Goal: Find specific page/section: Find specific page/section

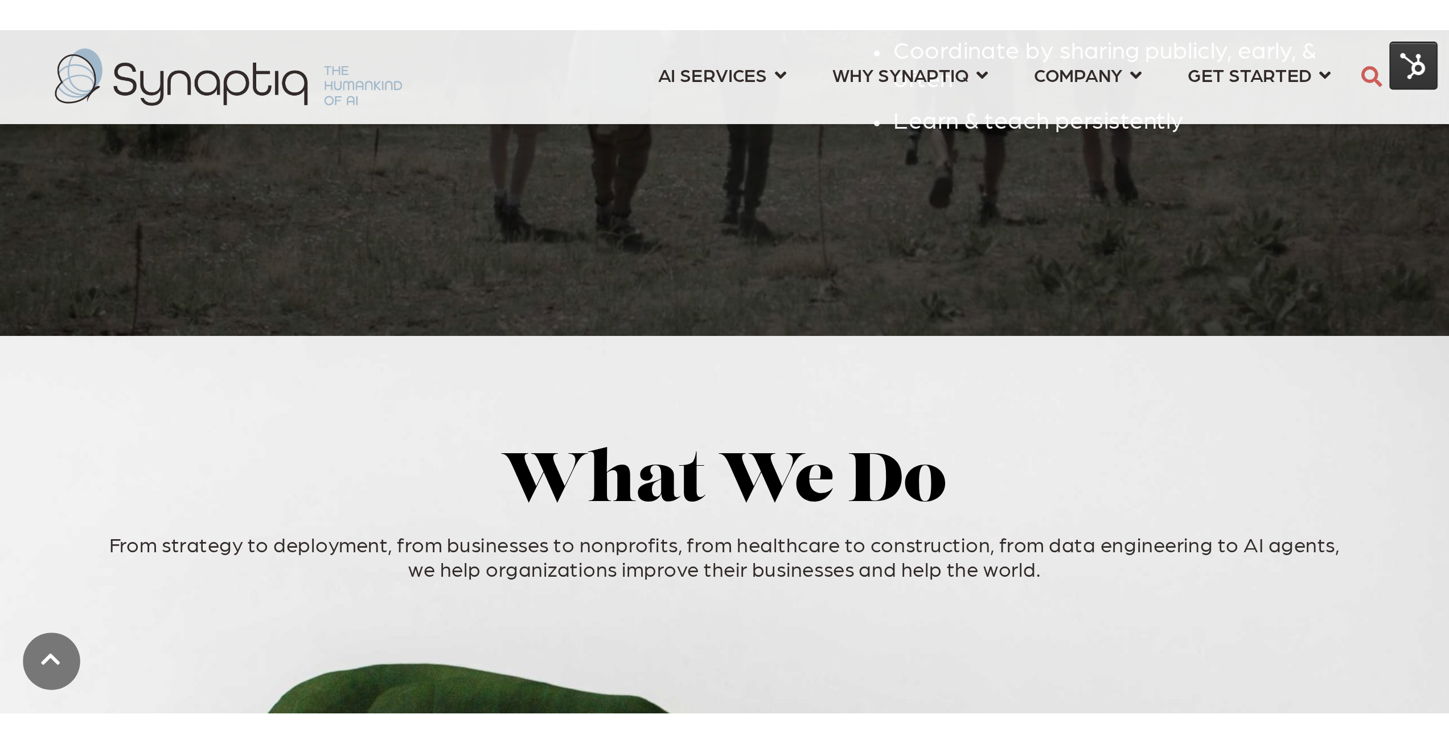
scroll to position [0, 5]
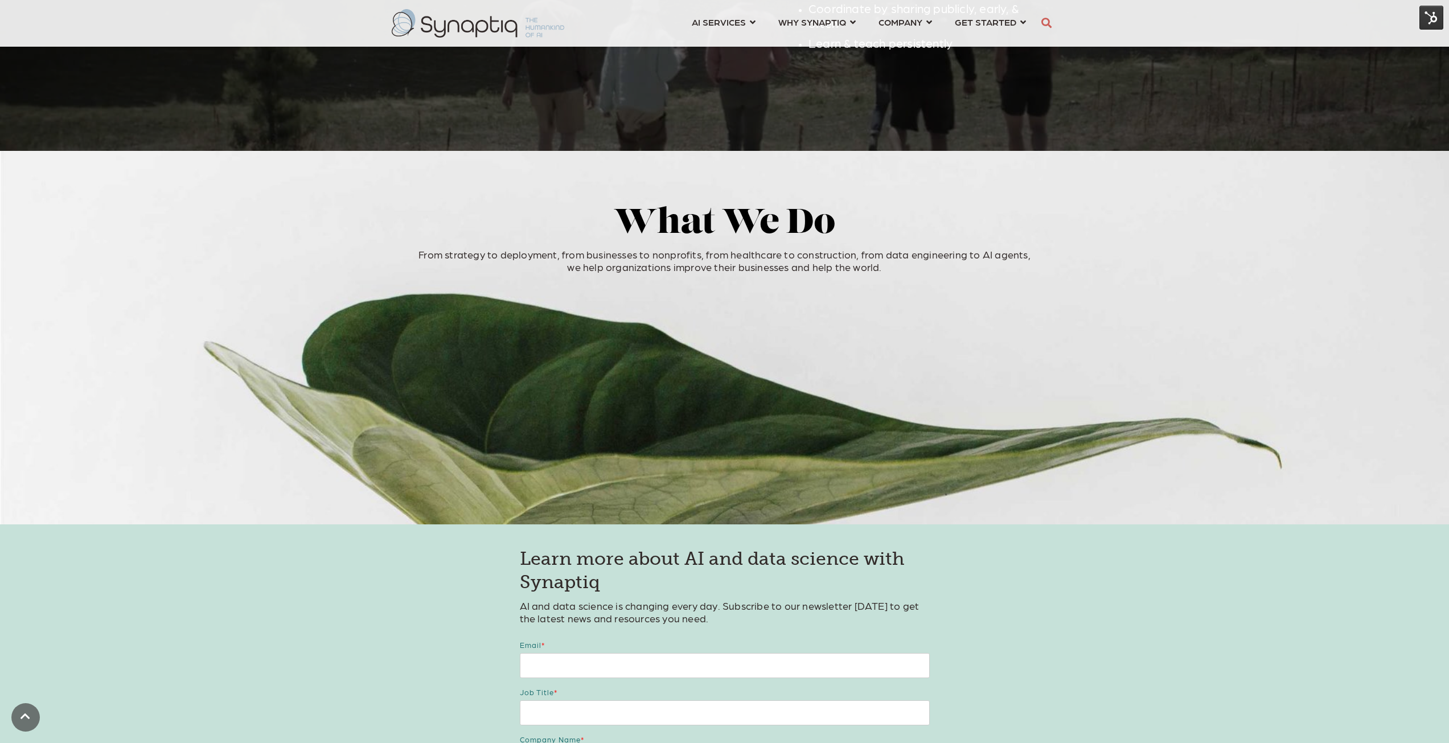
click at [1433, 19] on img at bounding box center [1431, 18] width 24 height 24
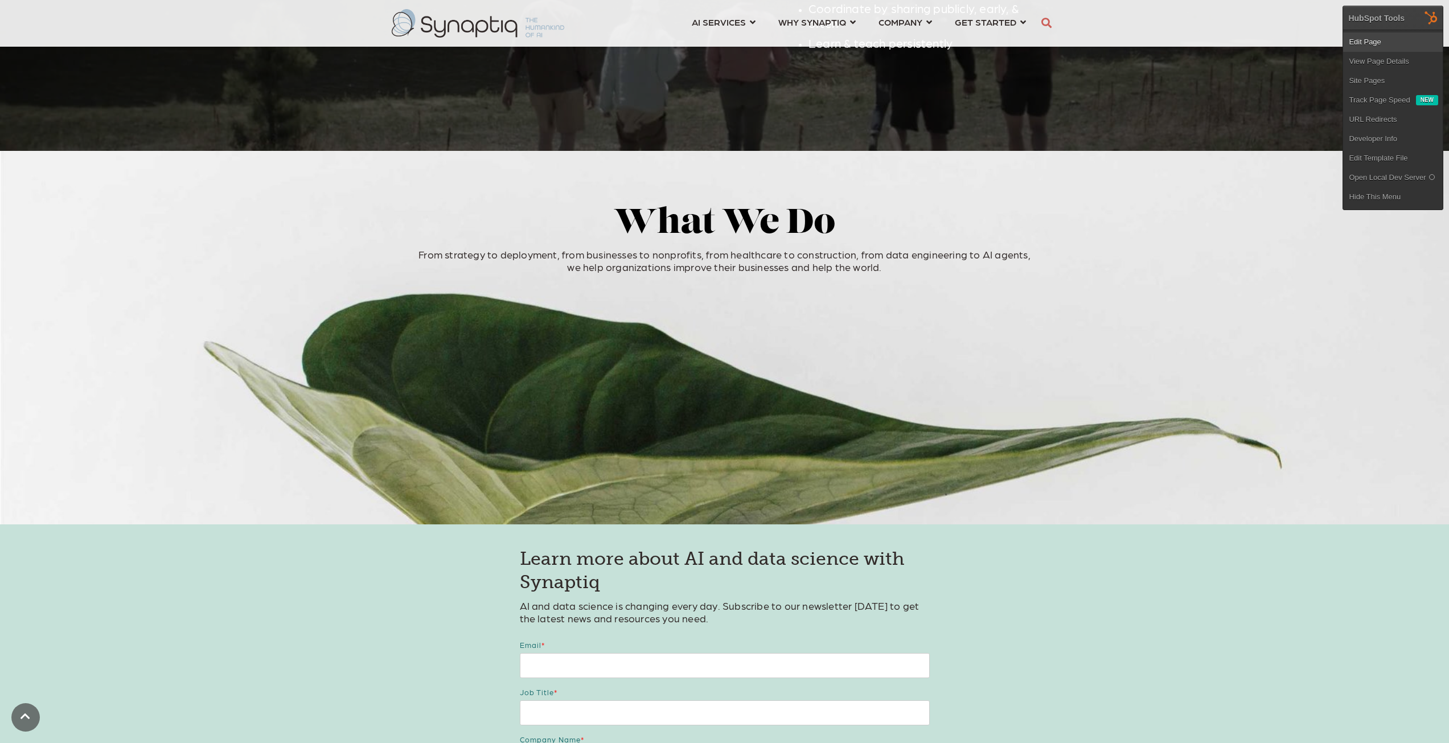
click at [1388, 39] on link "Edit Page" at bounding box center [1393, 41] width 100 height 19
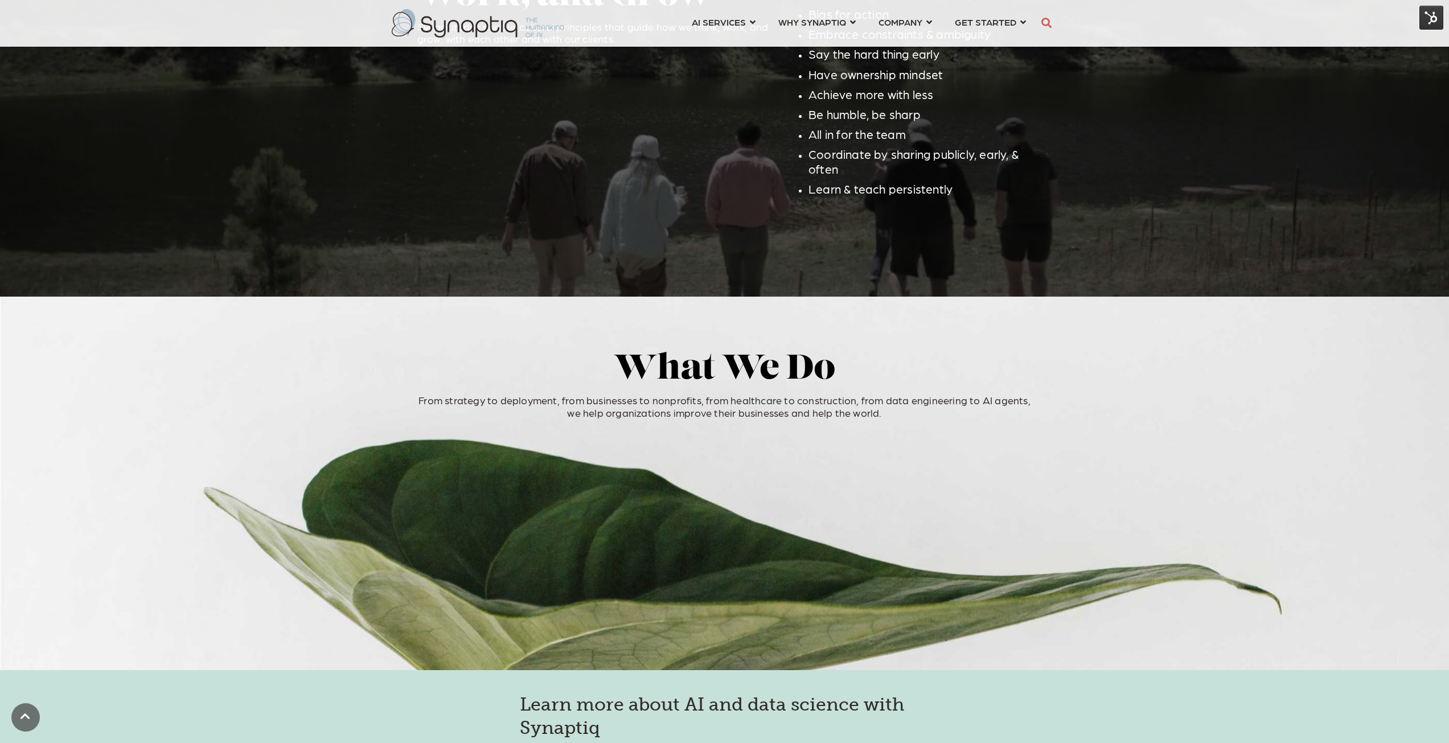
scroll to position [1935, 0]
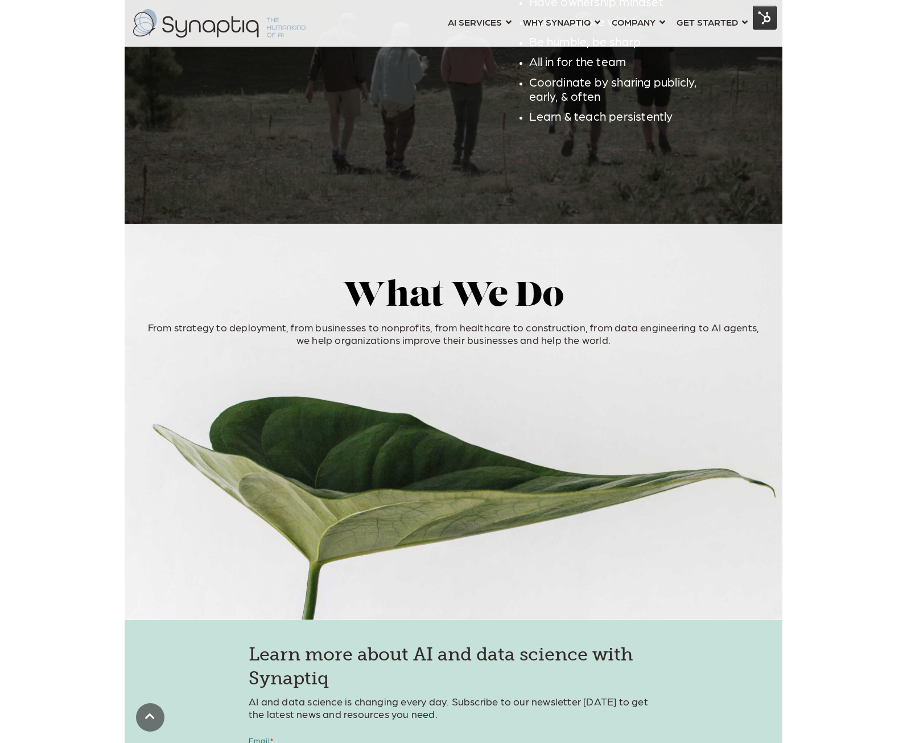
scroll to position [2075, 0]
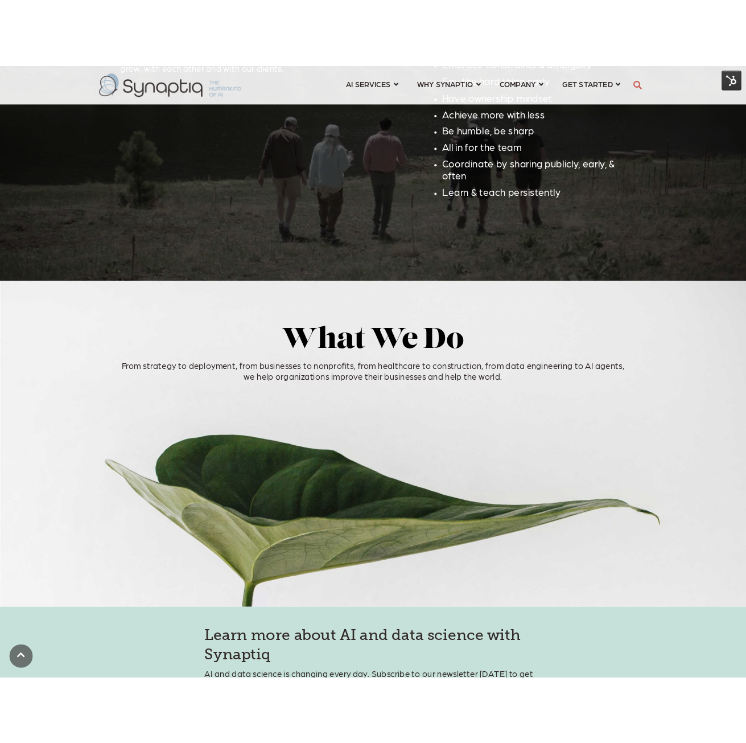
scroll to position [2049, 0]
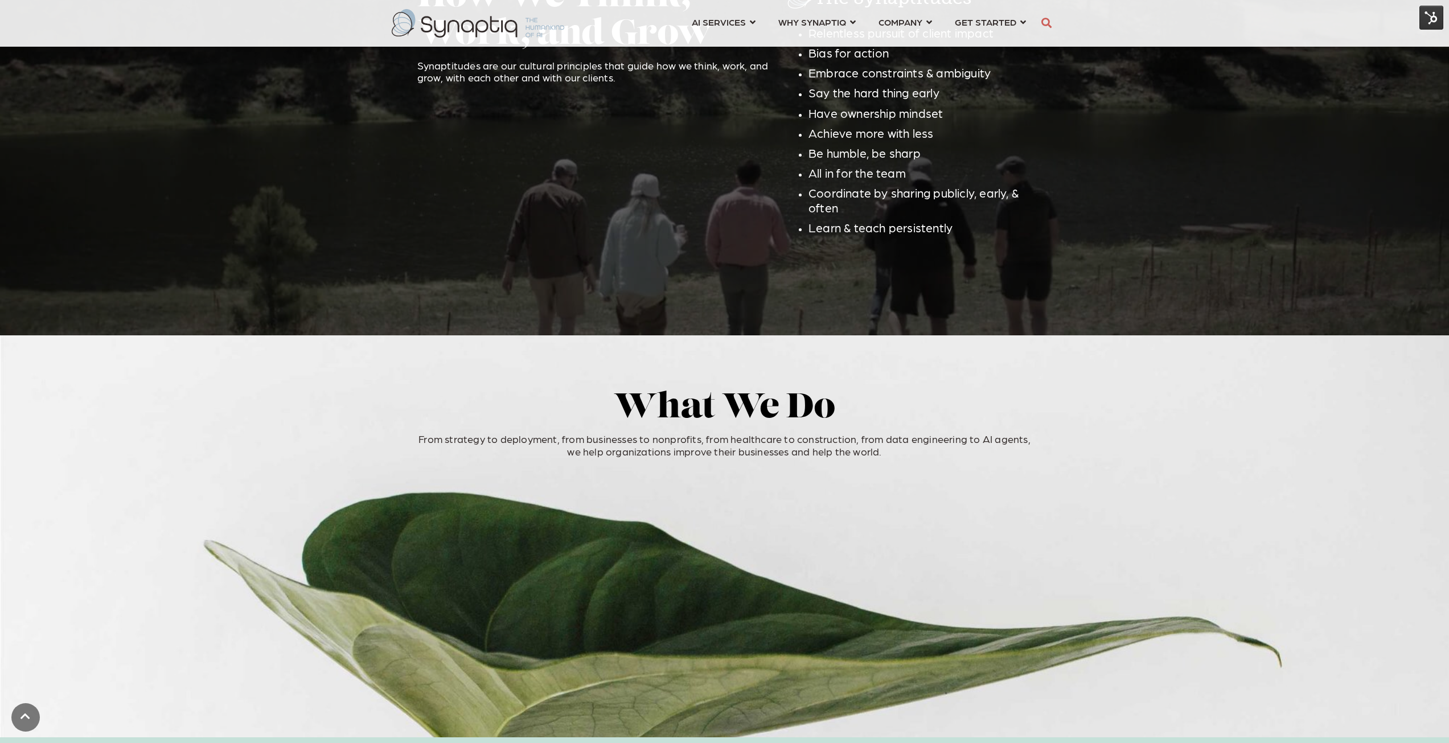
scroll to position [1937, 0]
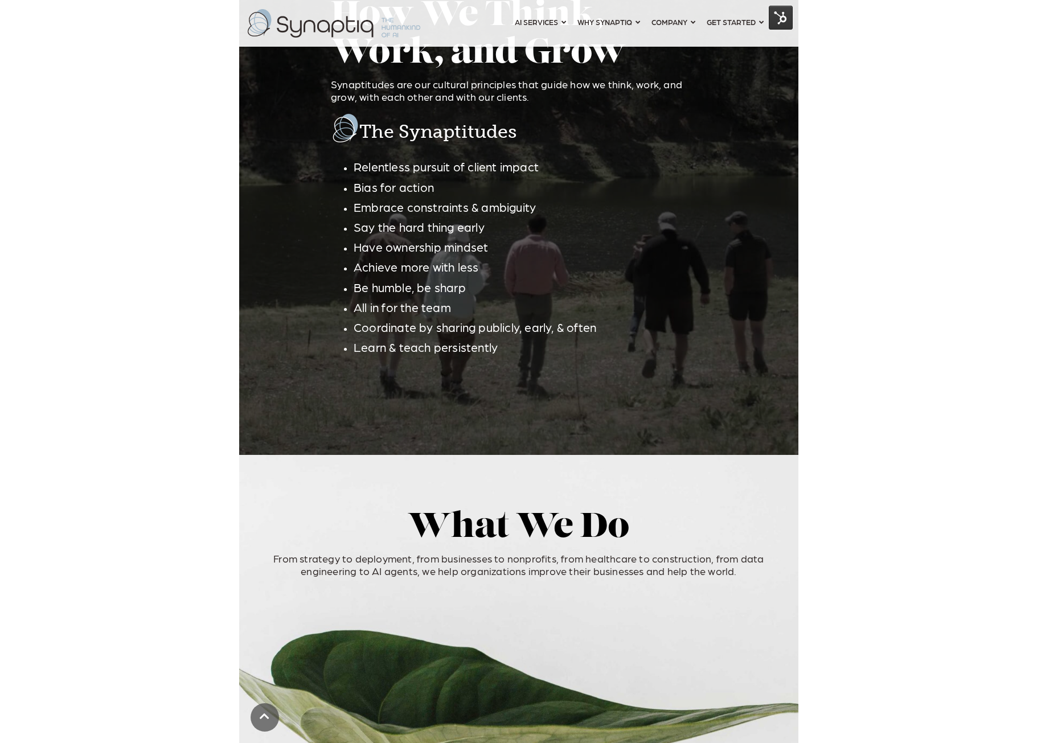
scroll to position [1906, 0]
